Goal: Information Seeking & Learning: Learn about a topic

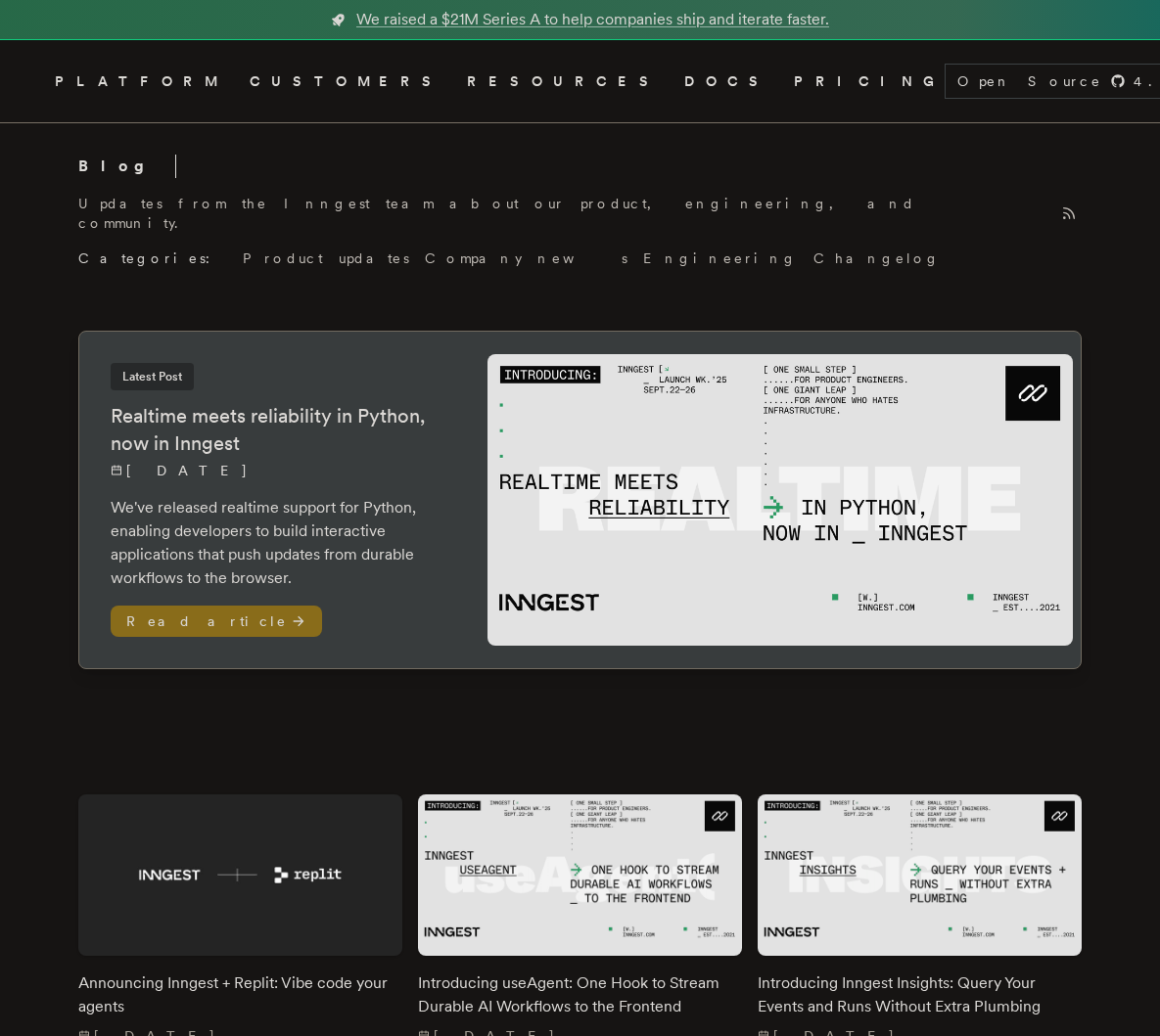
click at [302, 407] on h2 "Realtime meets reliability in Python, now in Inngest" at bounding box center [279, 429] width 337 height 55
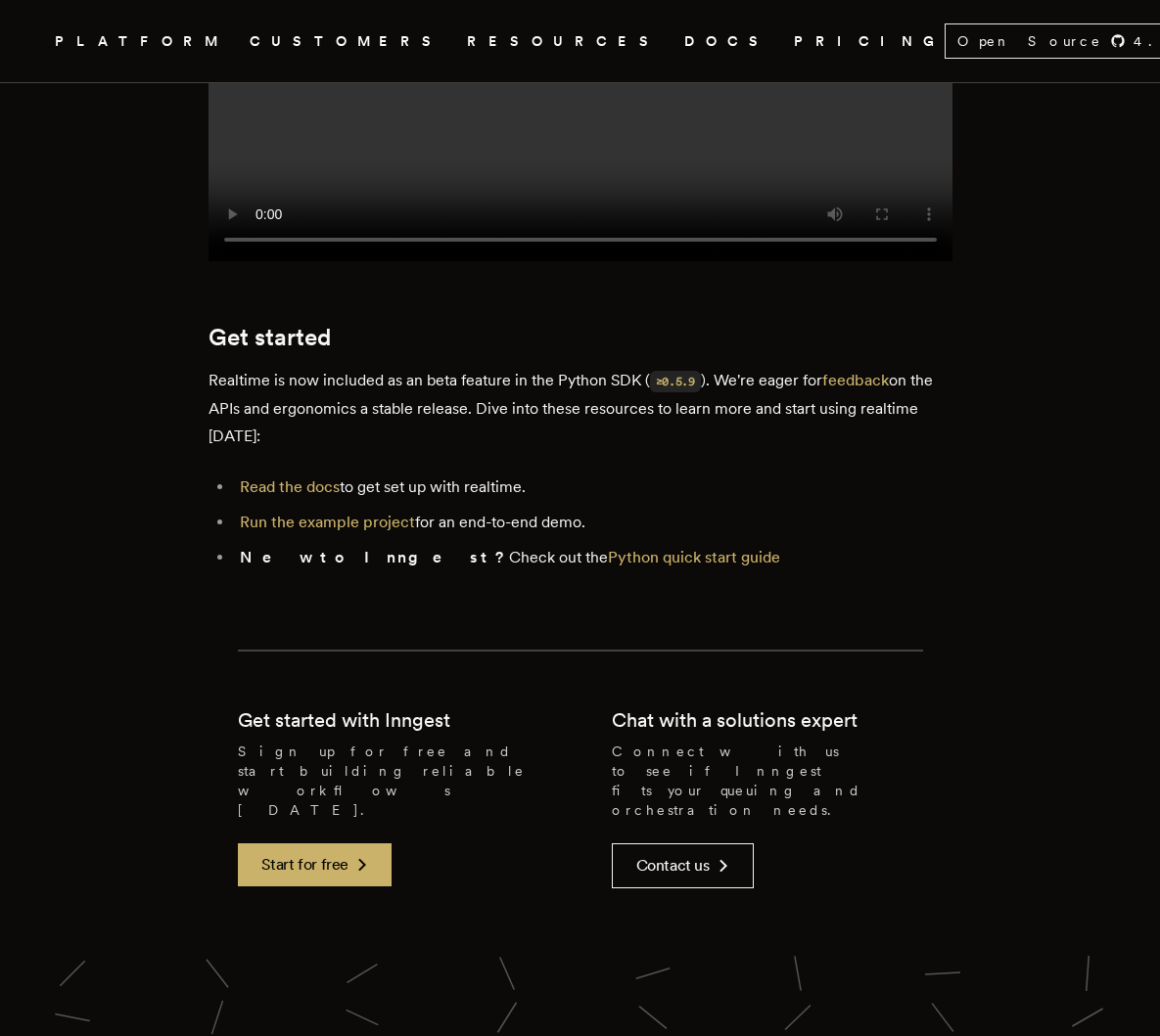
scroll to position [2979, 0]
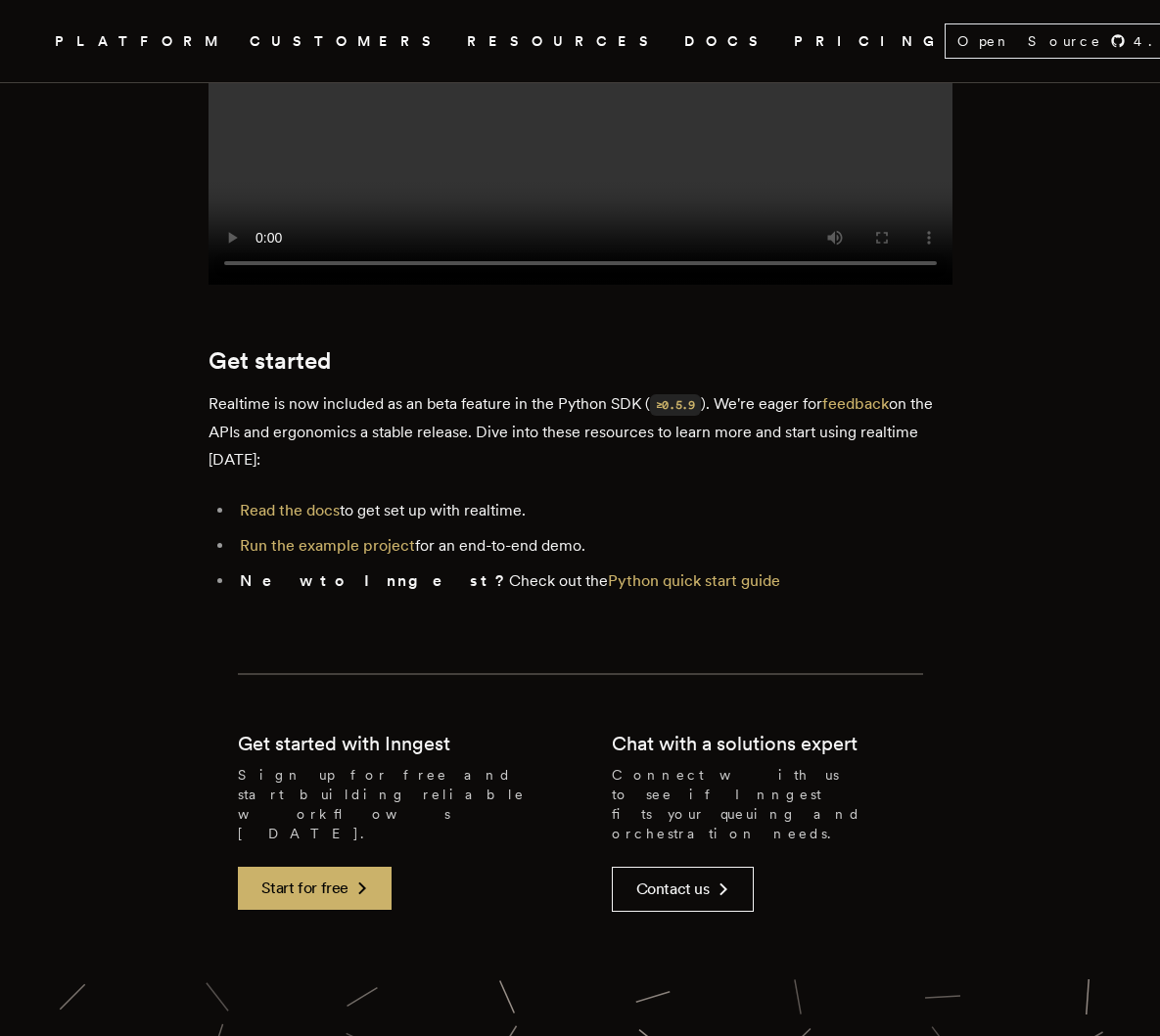
click at [439, 390] on p "Realtime is now included as an beta feature in the Python SDK ( ≥0.5.9 ). We're…" at bounding box center [580, 431] width 744 height 83
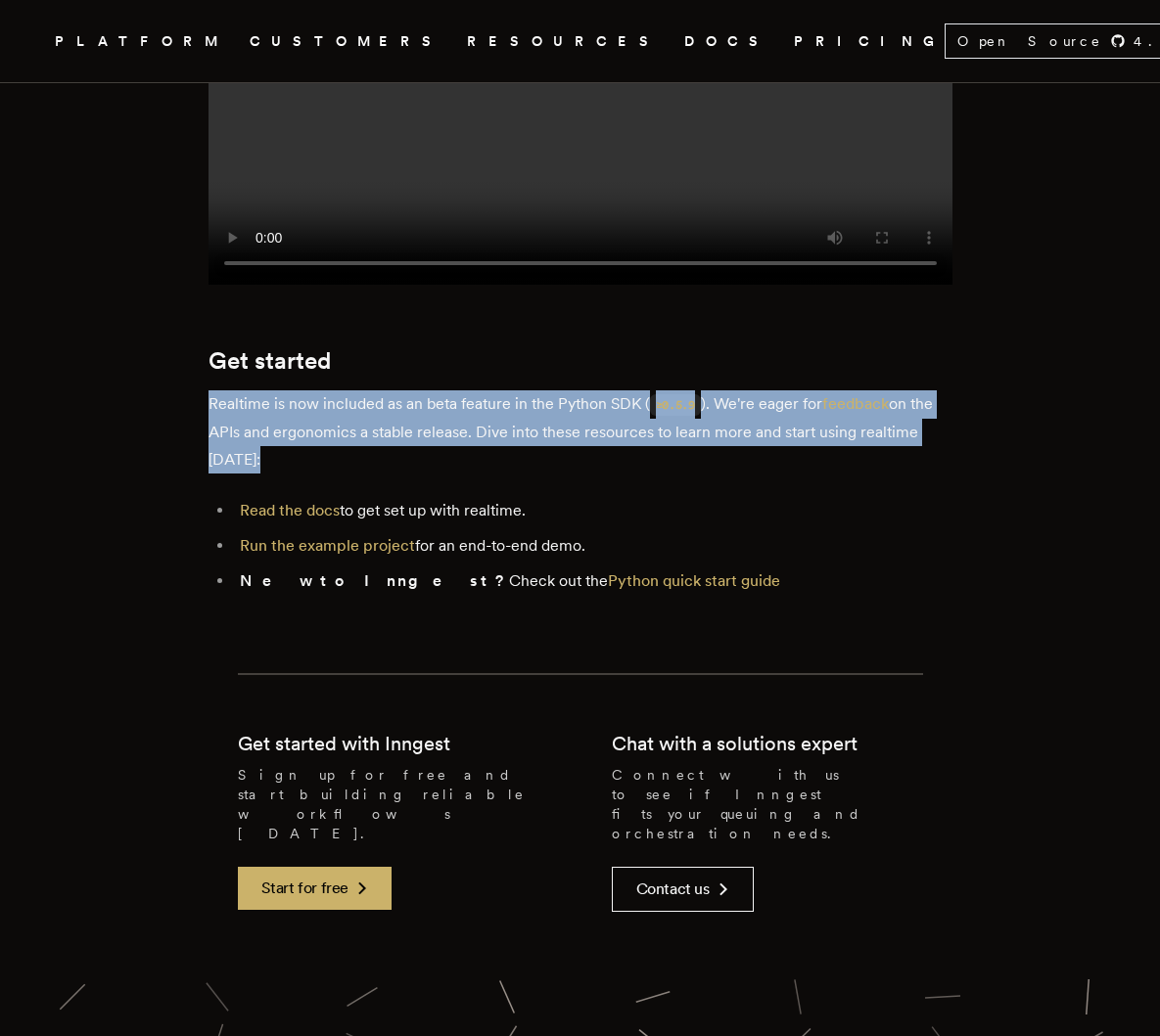
click at [439, 390] on p "Realtime is now included as an beta feature in the Python SDK ( ≥0.5.9 ). We're…" at bounding box center [580, 431] width 744 height 83
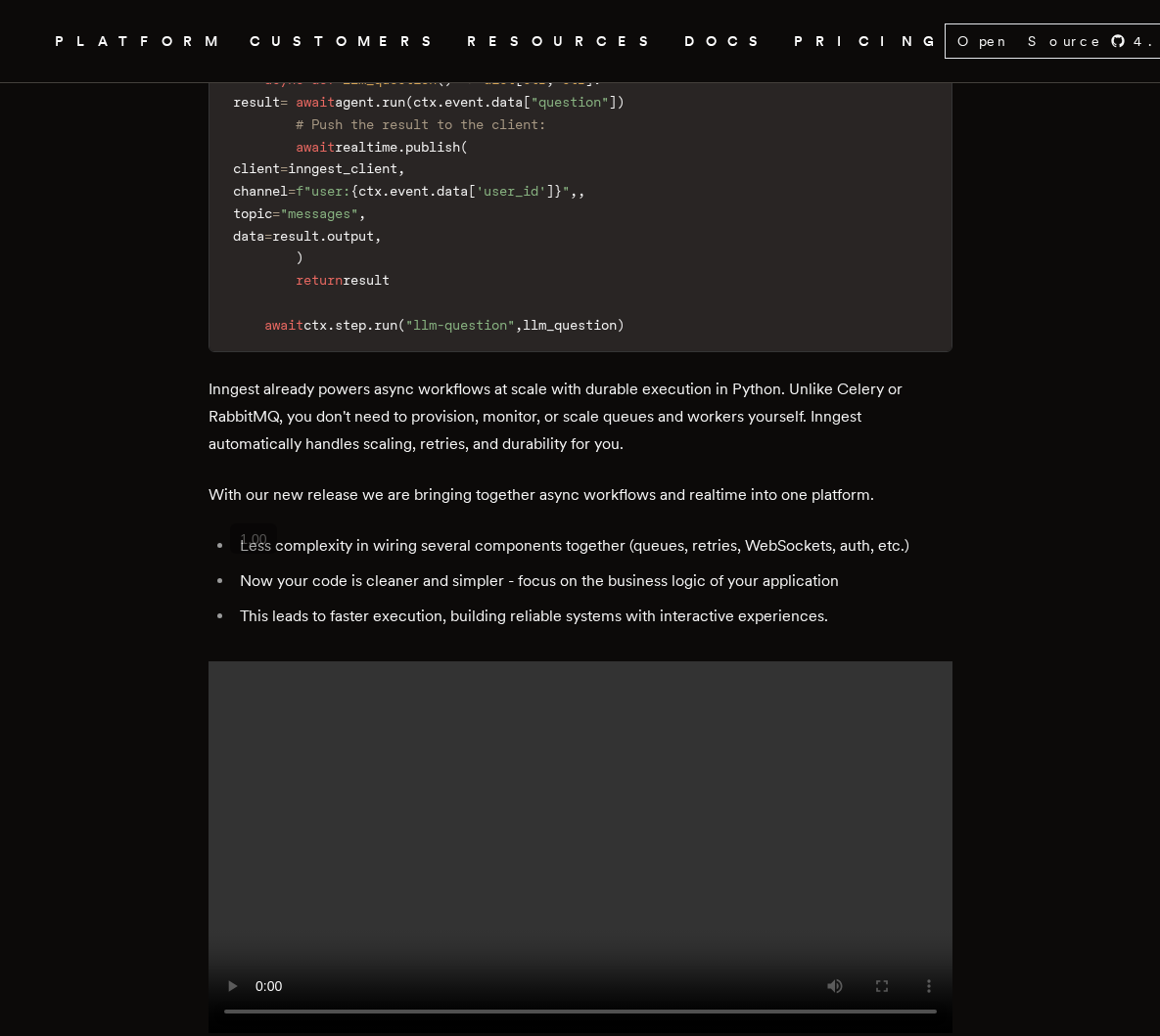
scroll to position [2227, 0]
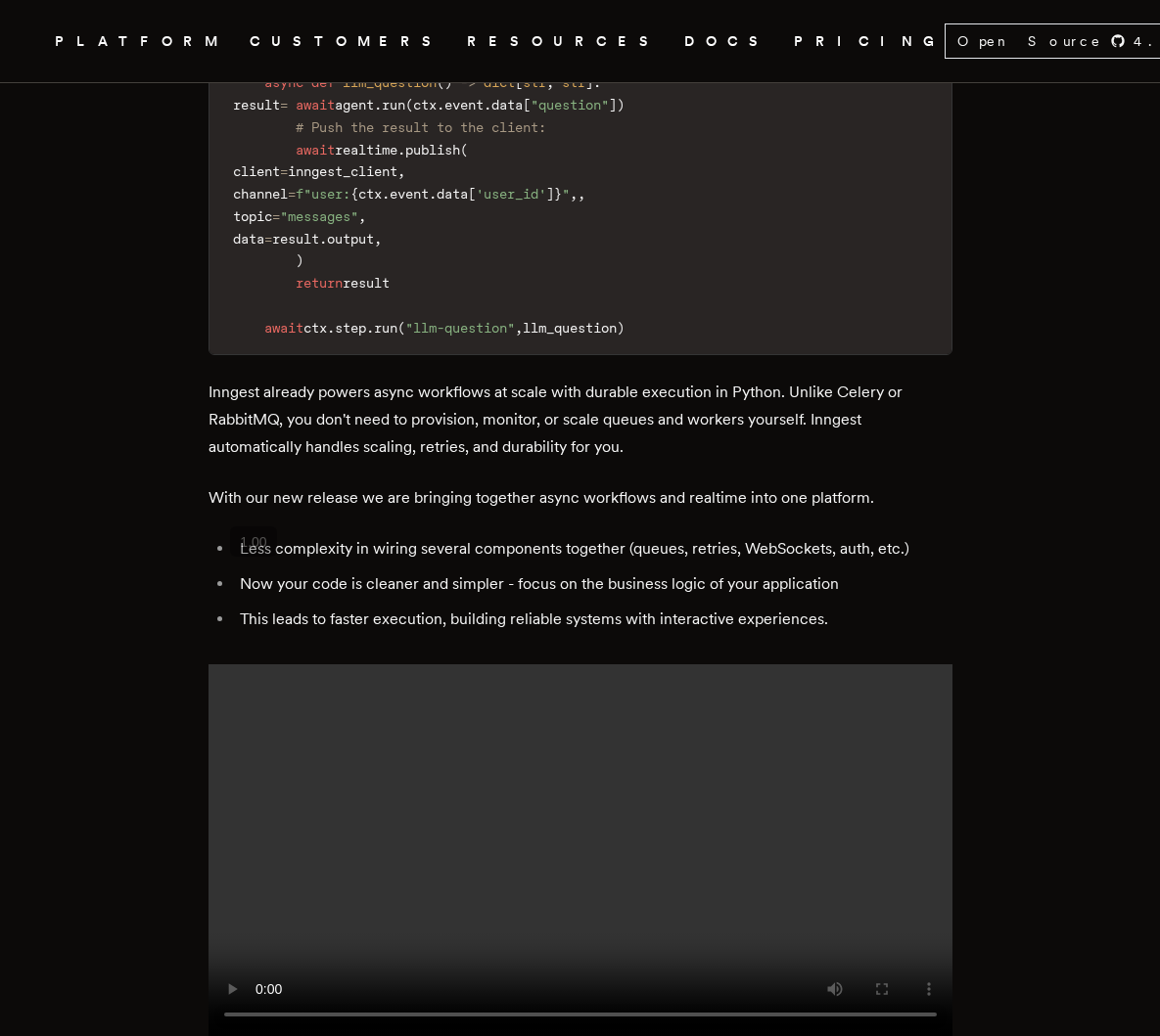
click at [439, 378] on p "Inngest already powers async workflows at scale with durable execution in Pytho…" at bounding box center [580, 419] width 744 height 82
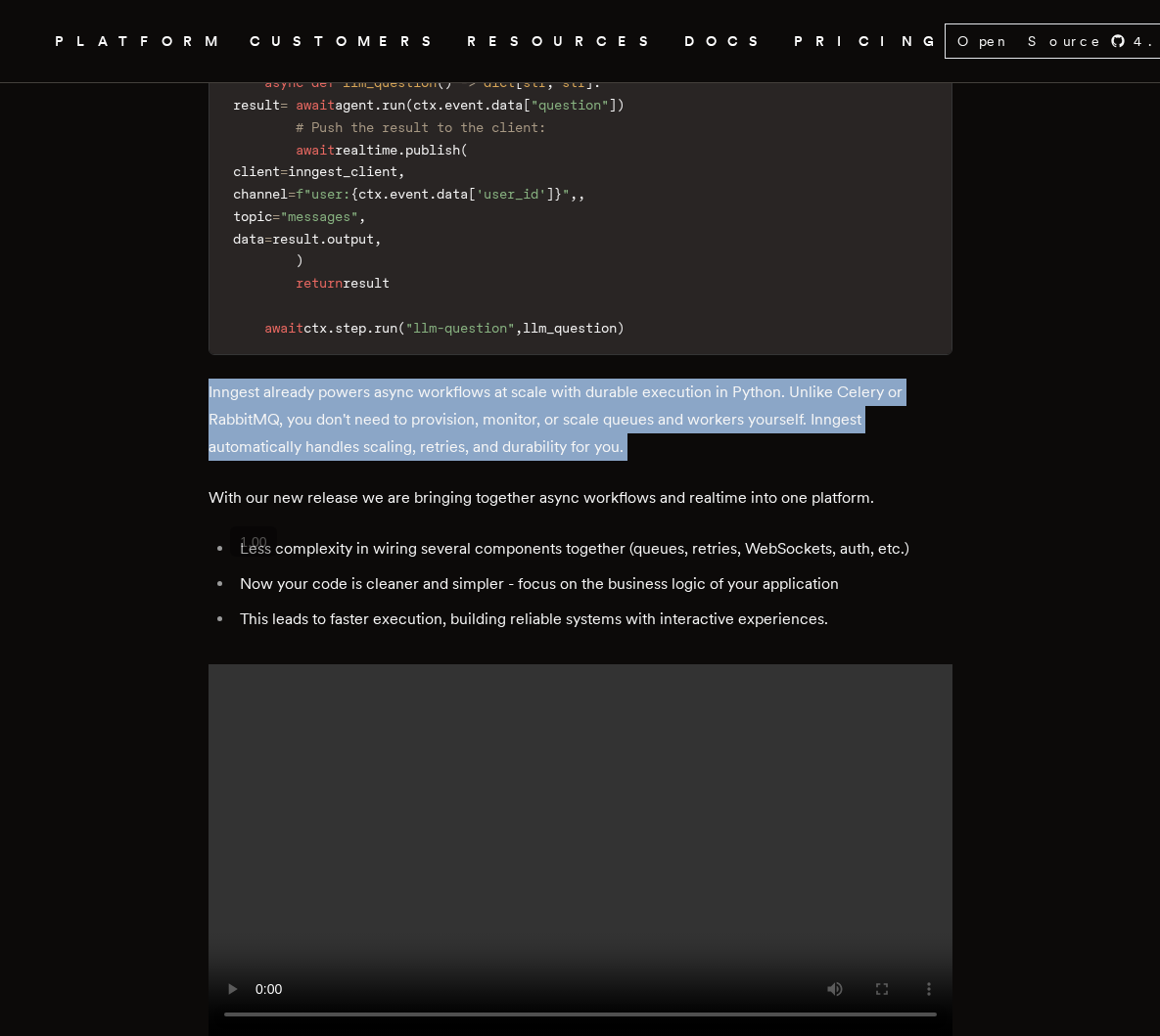
click at [439, 378] on p "Inngest already powers async workflows at scale with durable execution in Pytho…" at bounding box center [580, 419] width 744 height 82
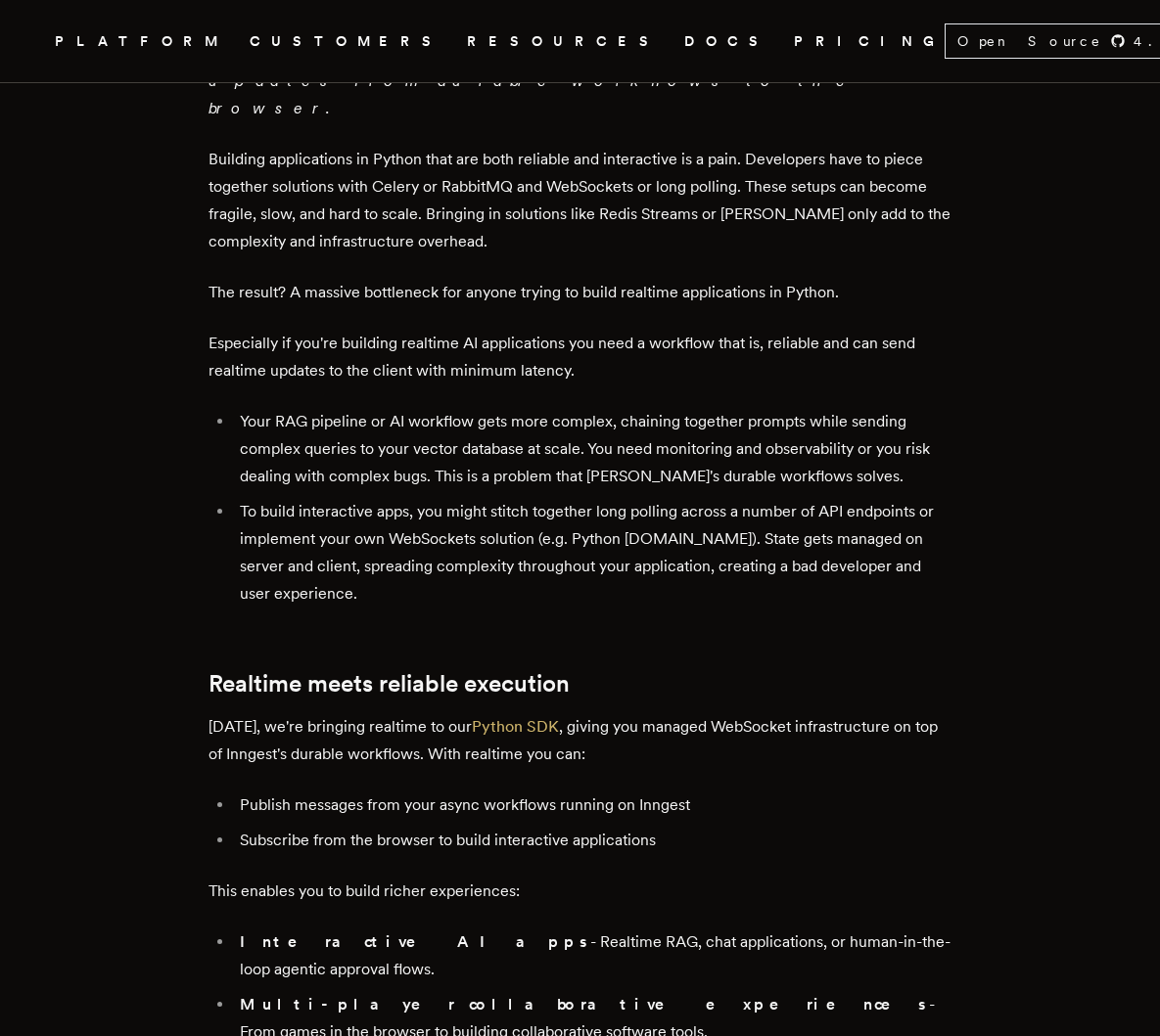
scroll to position [794, 0]
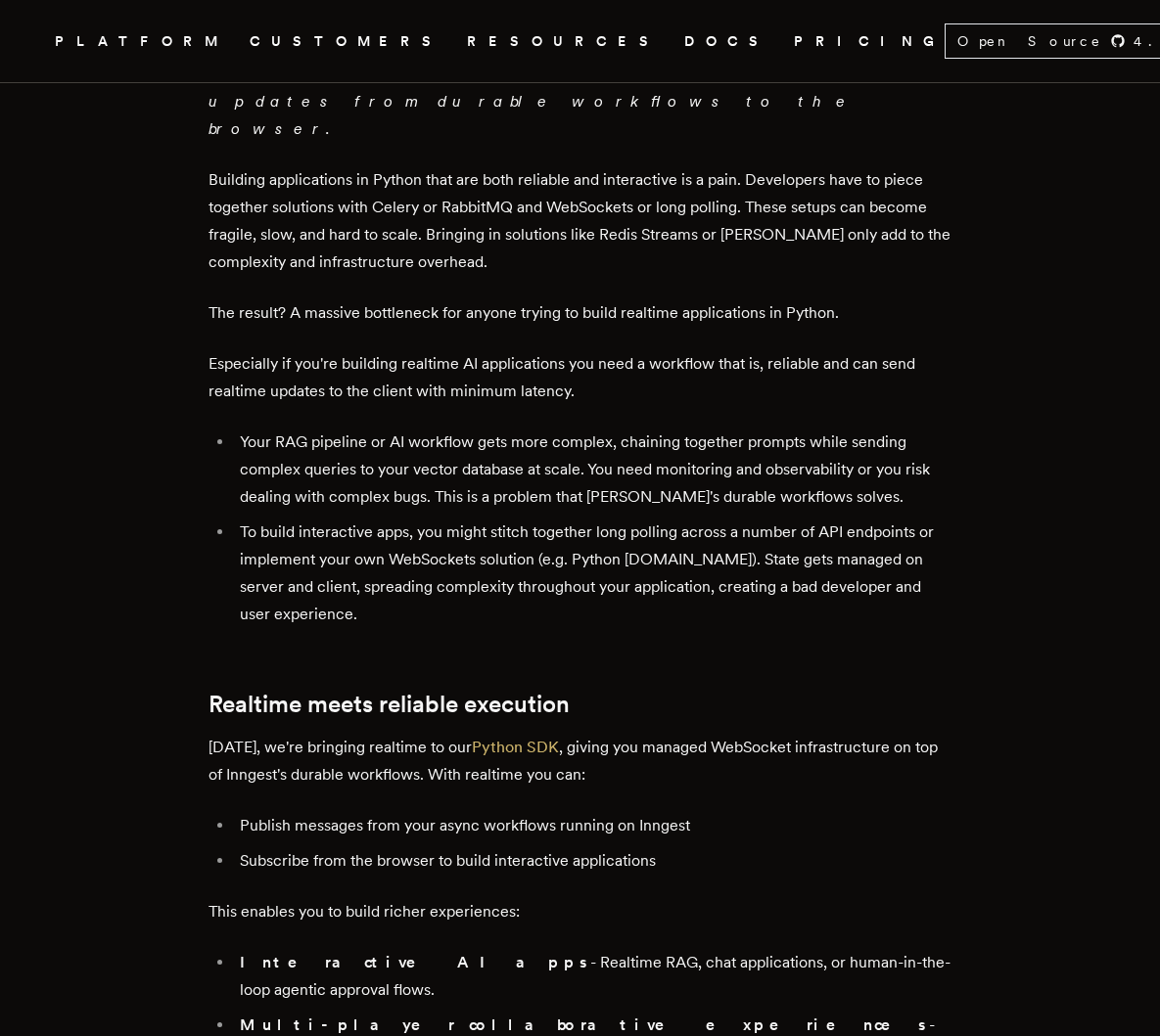
click at [510, 734] on p "[DATE], we're bringing realtime to our Python SDK , giving you managed WebSocke…" at bounding box center [580, 762] width 744 height 55
click at [510, 738] on link "Python SDK" at bounding box center [515, 747] width 87 height 19
